Goal: Complete application form

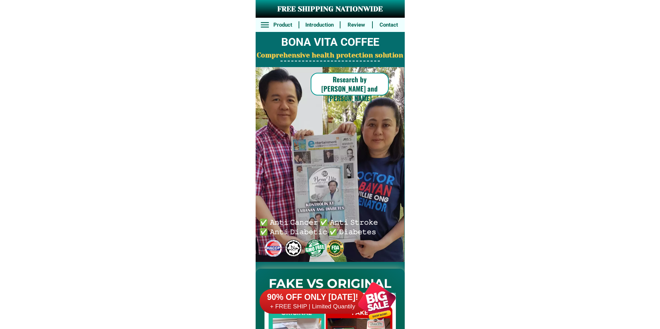
click at [370, 293] on div at bounding box center [377, 301] width 56 height 56
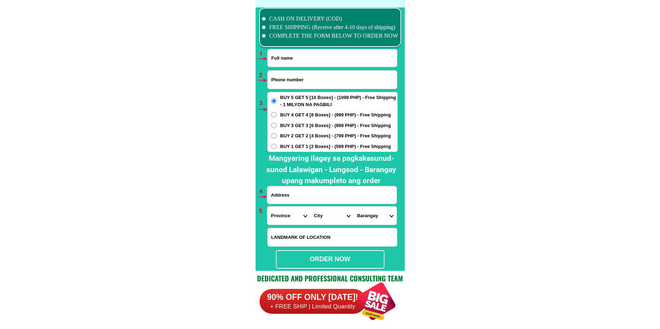
scroll to position [5218, 0]
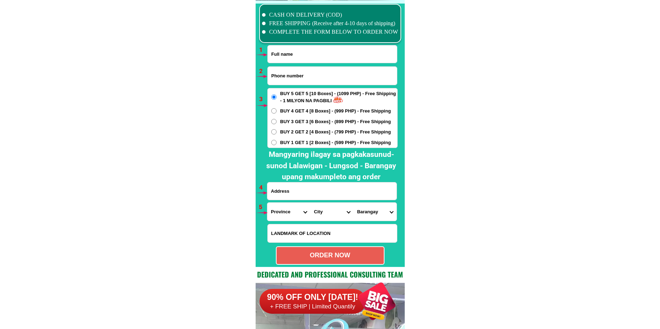
click at [288, 53] on input "Input full_name" at bounding box center [332, 53] width 129 height 17
paste input "Monserst A [GEOGRAPHIC_DATA]"
type input "Monserst A [GEOGRAPHIC_DATA]"
click at [299, 69] on input "Input phone_number" at bounding box center [332, 76] width 129 height 18
paste input "09519244312"
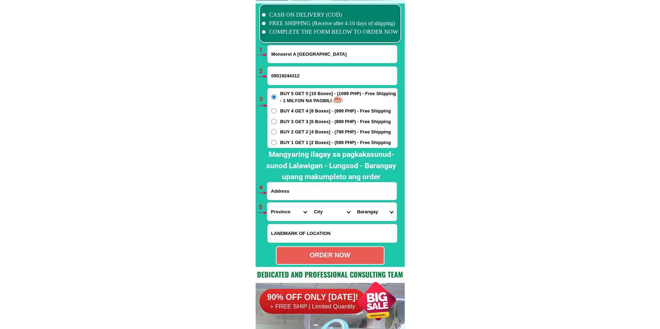
type input "09519244312"
click at [301, 195] on input "Input address" at bounding box center [331, 190] width 129 height 17
paste input "Rizal [GEOGRAPHIC_DATA] [GEOGRAPHIC_DATA] [GEOGRAPHIC_DATA] [GEOGRAPHIC_DATA]"
type input "Rizal [GEOGRAPHIC_DATA] [GEOGRAPHIC_DATA] [GEOGRAPHIC_DATA] [GEOGRAPHIC_DATA]"
click at [282, 217] on select "Province [GEOGRAPHIC_DATA] [GEOGRAPHIC_DATA] [GEOGRAPHIC_DATA] [GEOGRAPHIC_DATA…" at bounding box center [288, 212] width 43 height 18
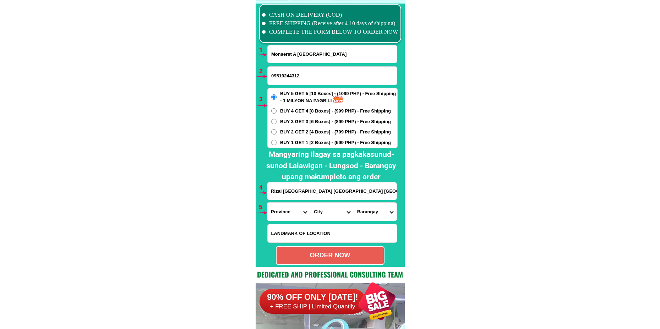
select select "63_196"
click at [267, 203] on select "Province [GEOGRAPHIC_DATA] [GEOGRAPHIC_DATA] [GEOGRAPHIC_DATA] [GEOGRAPHIC_DATA…" at bounding box center [288, 212] width 43 height 18
click at [311, 215] on div "Province [GEOGRAPHIC_DATA] [GEOGRAPHIC_DATA] [GEOGRAPHIC_DATA] [GEOGRAPHIC_DATA…" at bounding box center [331, 212] width 129 height 18
click at [329, 215] on select "City Capiz-[PERSON_NAME]-[GEOGRAPHIC_DATA] Capiz-president-roxas [PERSON_NAME] …" at bounding box center [331, 212] width 43 height 18
select select "63_1965049"
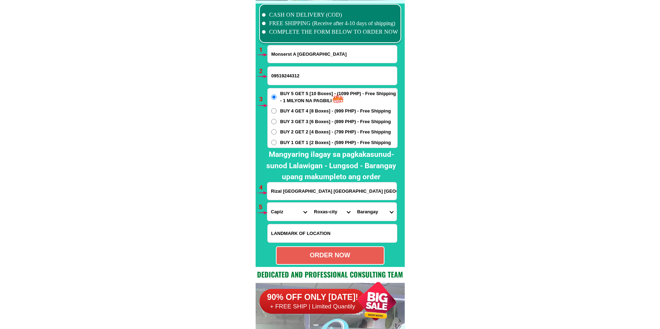
click at [310, 203] on select "City Capiz-[PERSON_NAME]-[GEOGRAPHIC_DATA] Capiz-president-roxas [PERSON_NAME] …" at bounding box center [331, 212] width 43 height 18
click at [350, 221] on form "[GEOGRAPHIC_DATA] A [GEOGRAPHIC_DATA] 09519244312 ORDER NOW [GEOGRAPHIC_DATA] […" at bounding box center [332, 155] width 131 height 220
drag, startPoint x: 364, startPoint y: 214, endPoint x: 370, endPoint y: 205, distance: 10.9
click at [364, 214] on select "Barangay [GEOGRAPHIC_DATA] [GEOGRAPHIC_DATA] [GEOGRAPHIC_DATA] [GEOGRAPHIC_DATA…" at bounding box center [374, 212] width 43 height 18
click at [353, 203] on select "Barangay [GEOGRAPHIC_DATA] [GEOGRAPHIC_DATA] [GEOGRAPHIC_DATA] [GEOGRAPHIC_DATA…" at bounding box center [374, 212] width 43 height 18
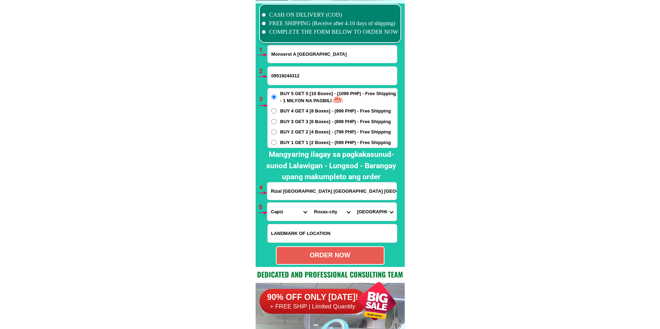
drag, startPoint x: 377, startPoint y: 213, endPoint x: 378, endPoint y: 204, distance: 8.6
click at [377, 212] on select "Barangay [GEOGRAPHIC_DATA] [GEOGRAPHIC_DATA] [GEOGRAPHIC_DATA] [GEOGRAPHIC_DATA…" at bounding box center [374, 212] width 43 height 18
select select "63_19650492105"
click at [353, 203] on select "Barangay [GEOGRAPHIC_DATA] [GEOGRAPHIC_DATA] [GEOGRAPHIC_DATA] [GEOGRAPHIC_DATA…" at bounding box center [374, 212] width 43 height 18
click at [378, 211] on select "Barangay [GEOGRAPHIC_DATA] [GEOGRAPHIC_DATA] [GEOGRAPHIC_DATA] [GEOGRAPHIC_DATA…" at bounding box center [374, 212] width 43 height 18
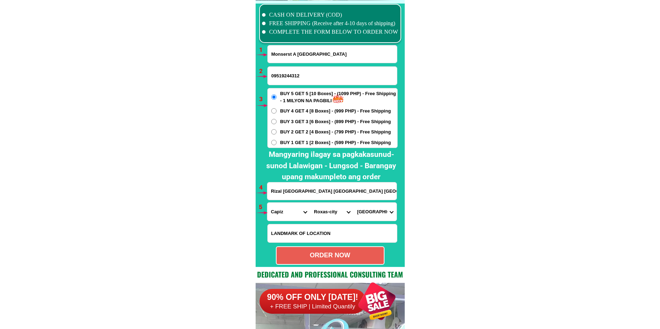
click at [353, 203] on select "Barangay [GEOGRAPHIC_DATA] [GEOGRAPHIC_DATA] [GEOGRAPHIC_DATA] [GEOGRAPHIC_DATA…" at bounding box center [374, 212] width 43 height 18
click at [341, 257] on div "ORDER NOW" at bounding box center [329, 255] width 107 height 10
radio input "true"
